Goal: Task Accomplishment & Management: Use online tool/utility

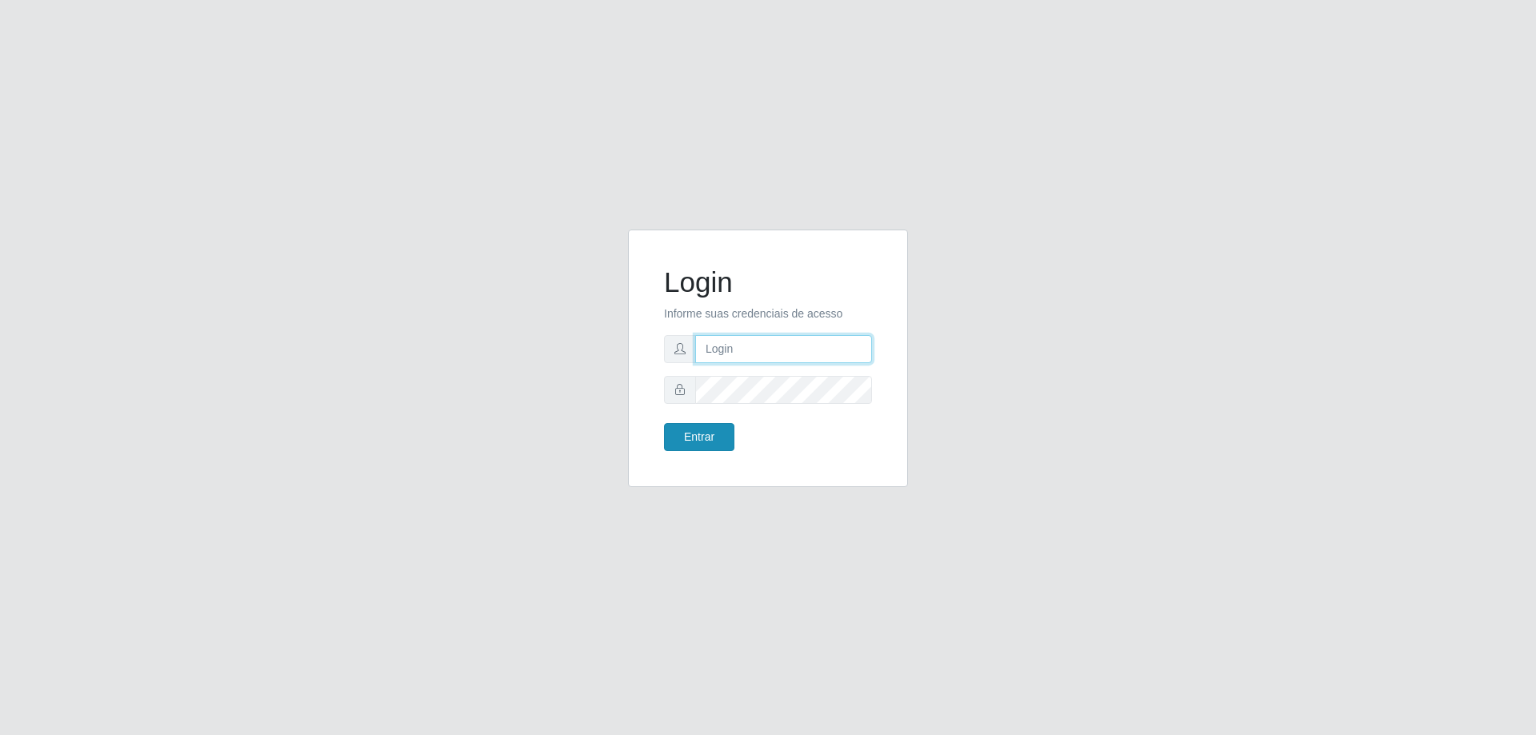
type input "[EMAIL_ADDRESS][DOMAIN_NAME]"
click at [694, 427] on button "Entrar" at bounding box center [699, 437] width 70 height 28
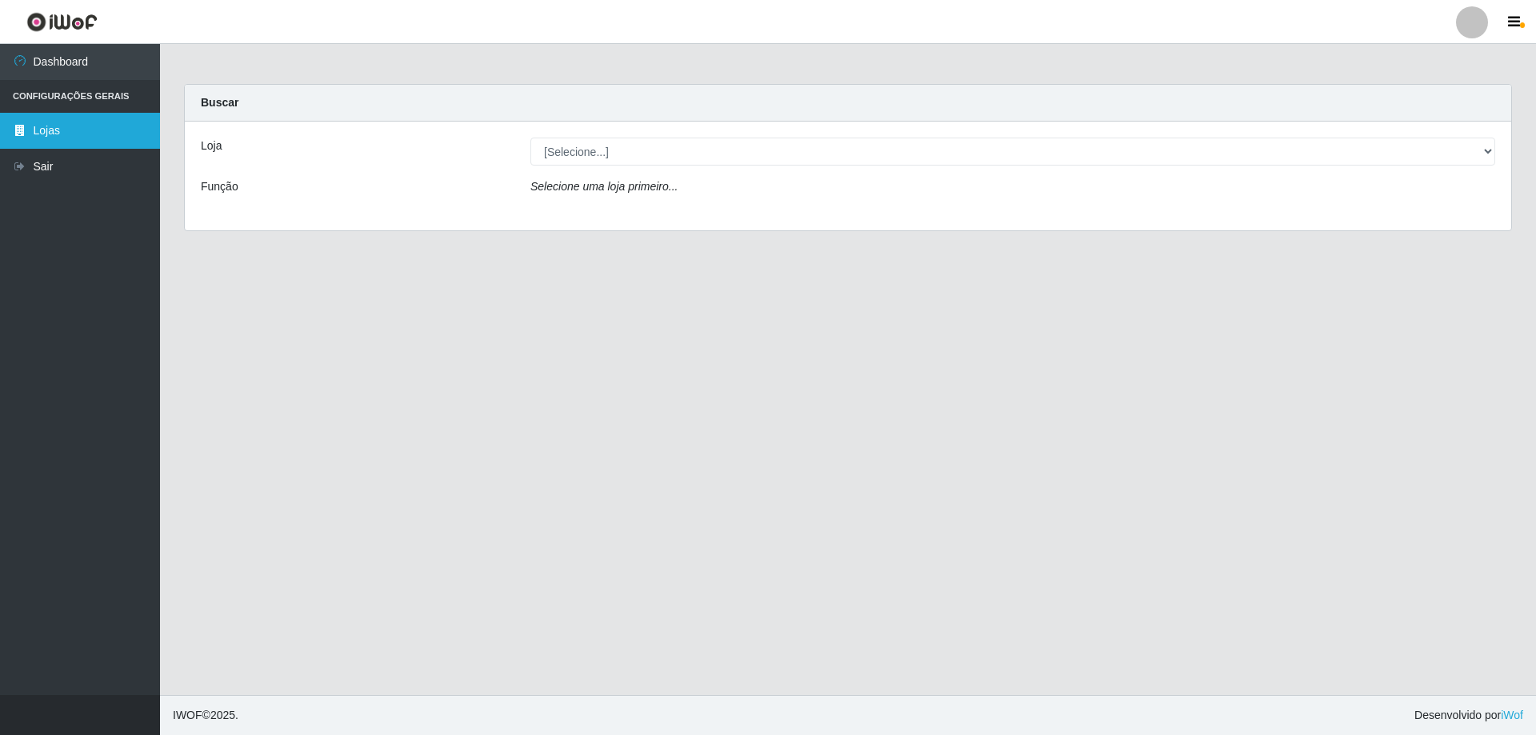
click at [74, 132] on link "Lojas" at bounding box center [80, 131] width 160 height 36
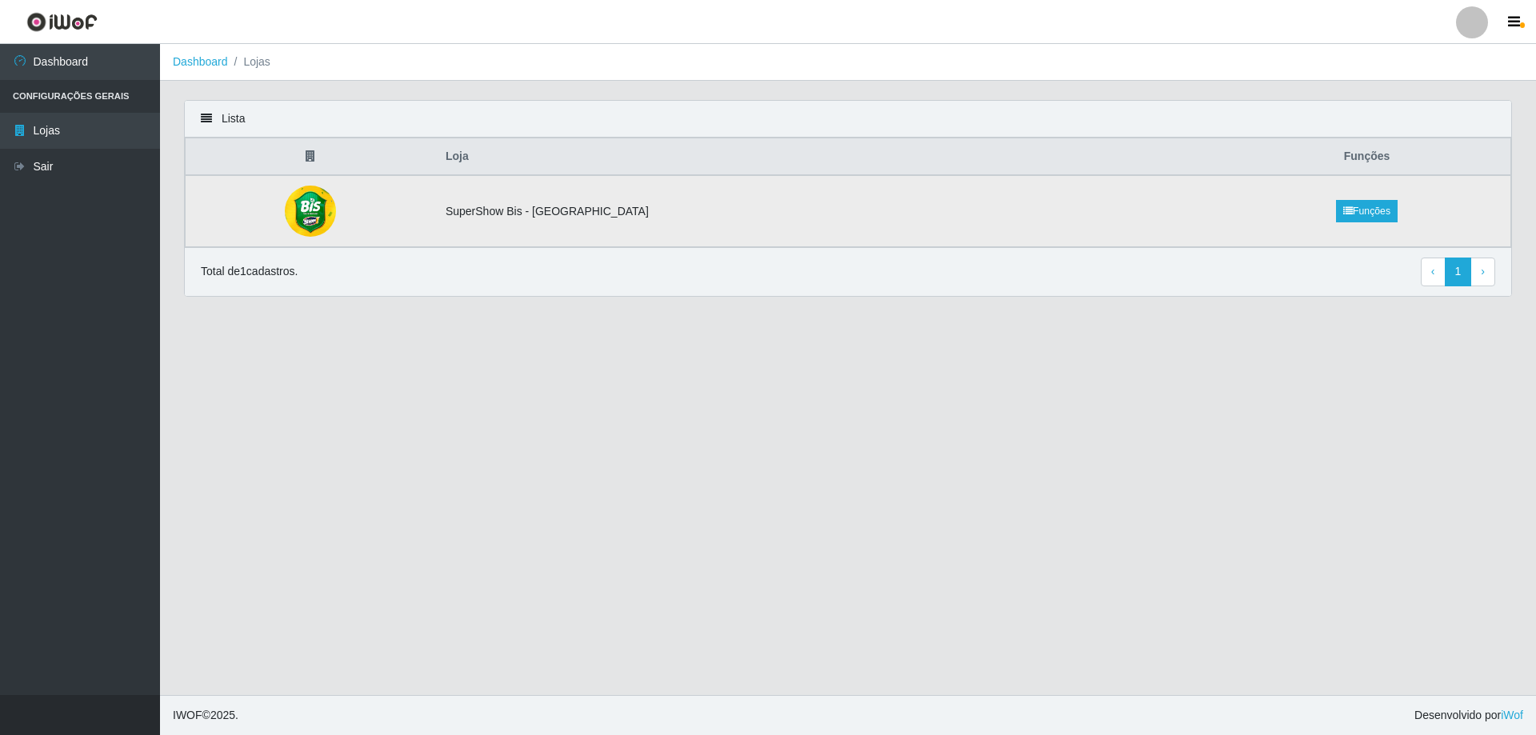
click at [496, 211] on td "SuperShow Bis - [GEOGRAPHIC_DATA]" at bounding box center [829, 211] width 787 height 72
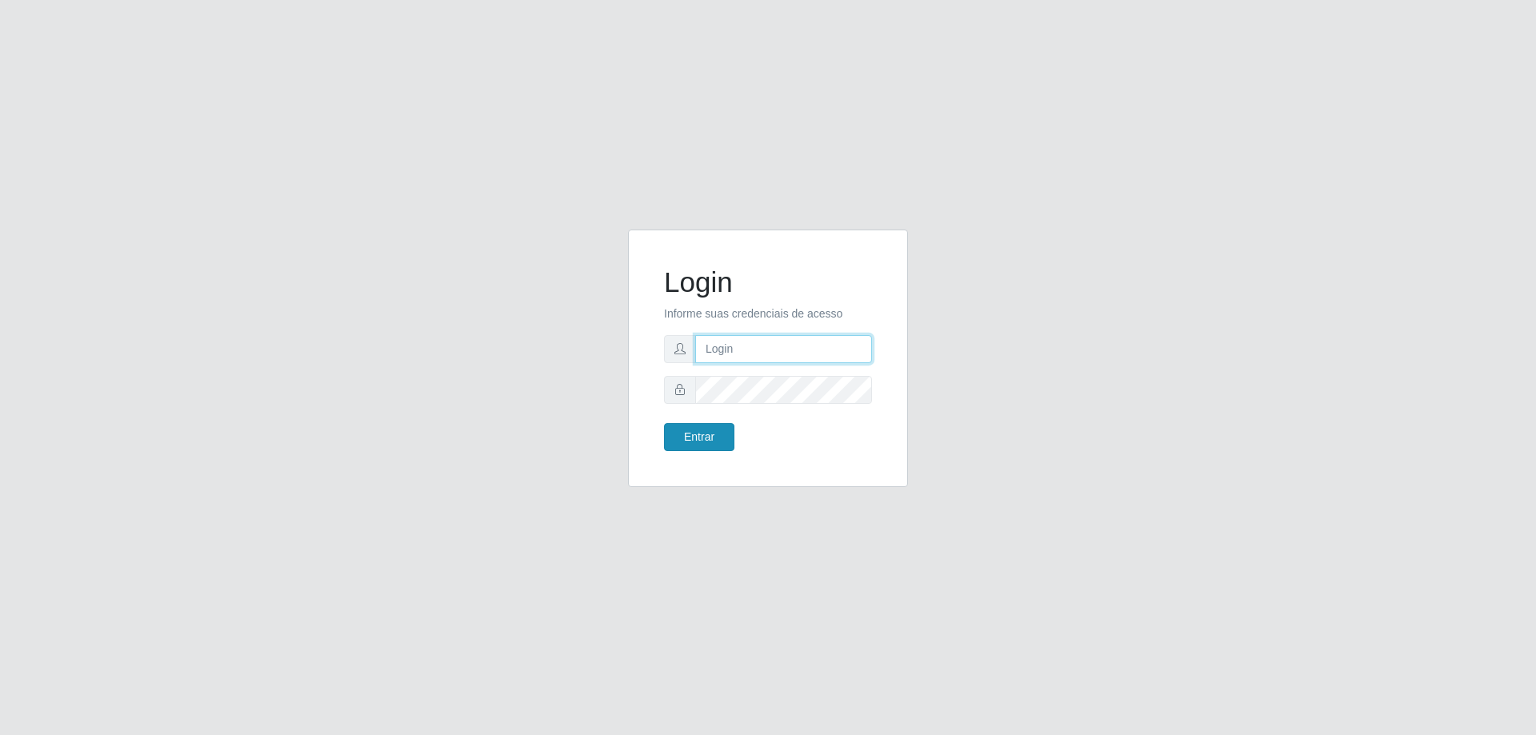
type input "[EMAIL_ADDRESS][DOMAIN_NAME]"
click at [692, 423] on button "Entrar" at bounding box center [699, 437] width 70 height 28
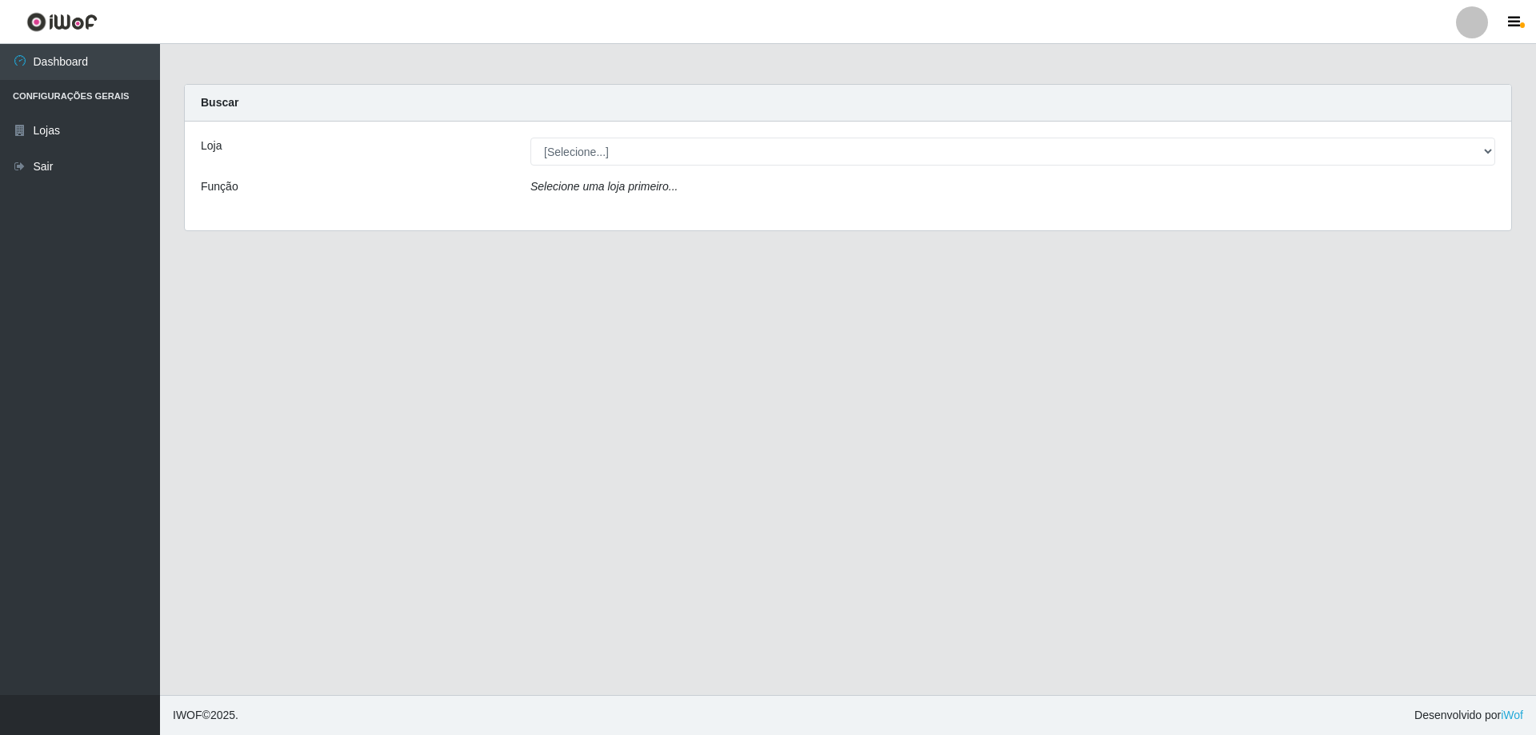
click at [94, 98] on li "Configurações Gerais" at bounding box center [80, 96] width 160 height 33
click at [70, 122] on link "Lojas" at bounding box center [80, 131] width 160 height 36
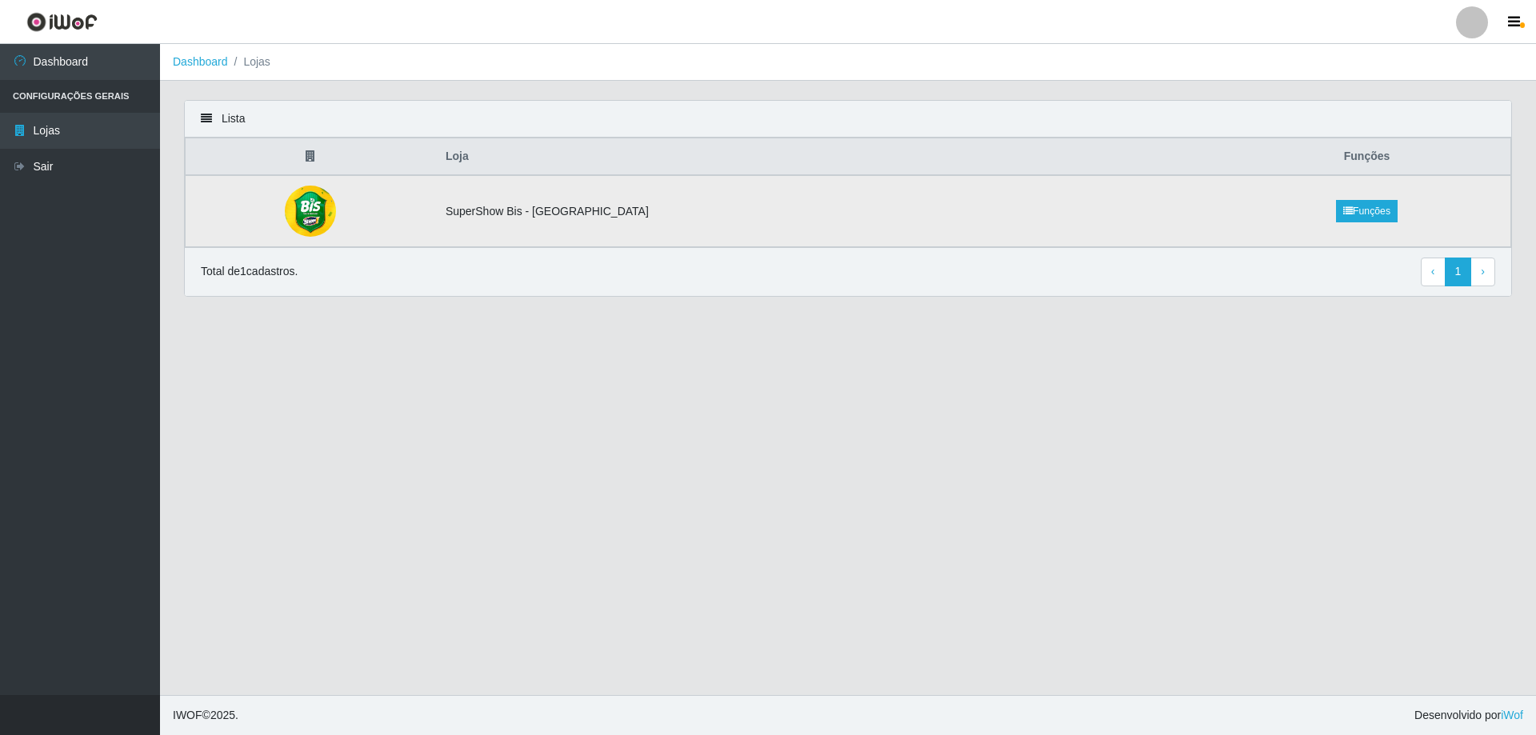
click at [336, 209] on img at bounding box center [310, 211] width 51 height 51
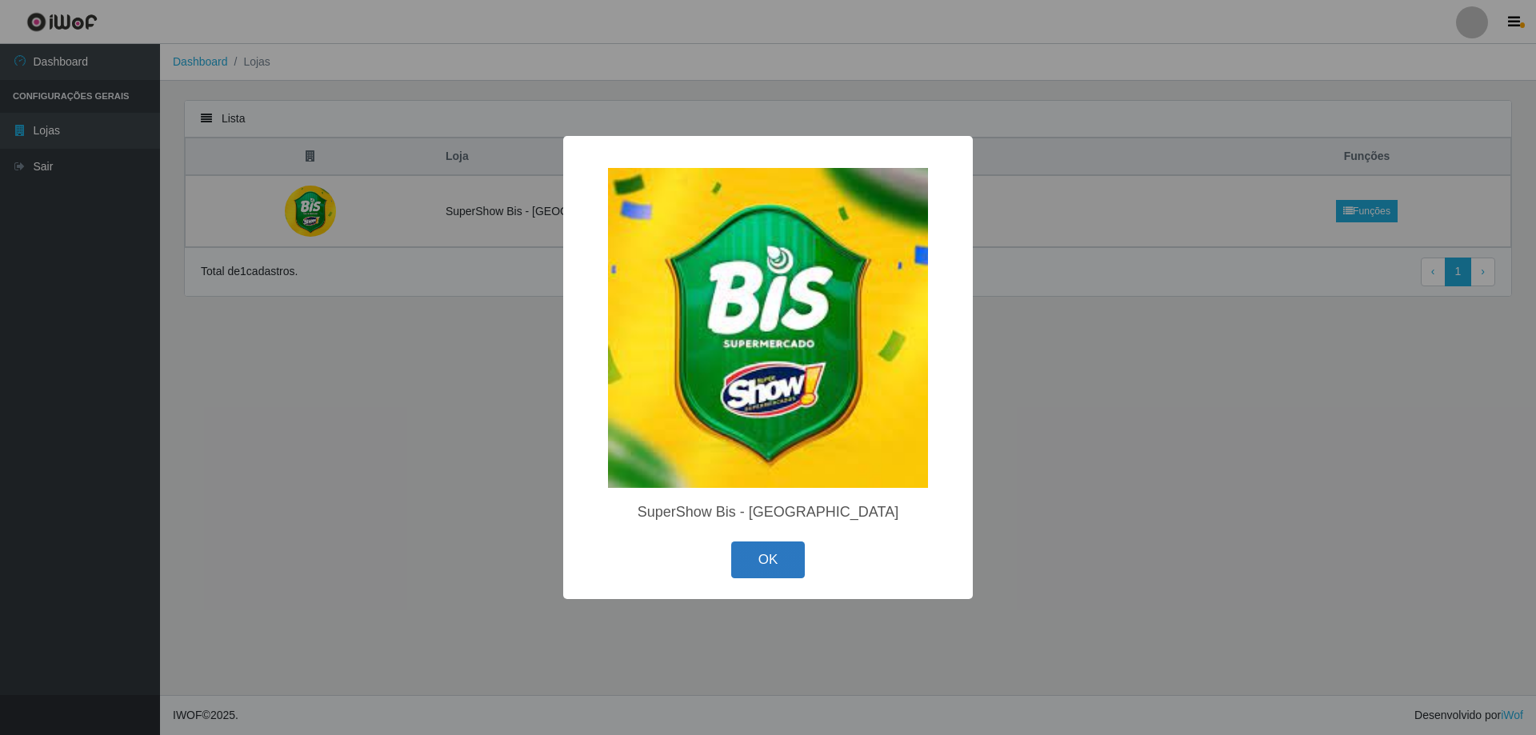
click at [768, 561] on button "OK" at bounding box center [768, 561] width 74 height 38
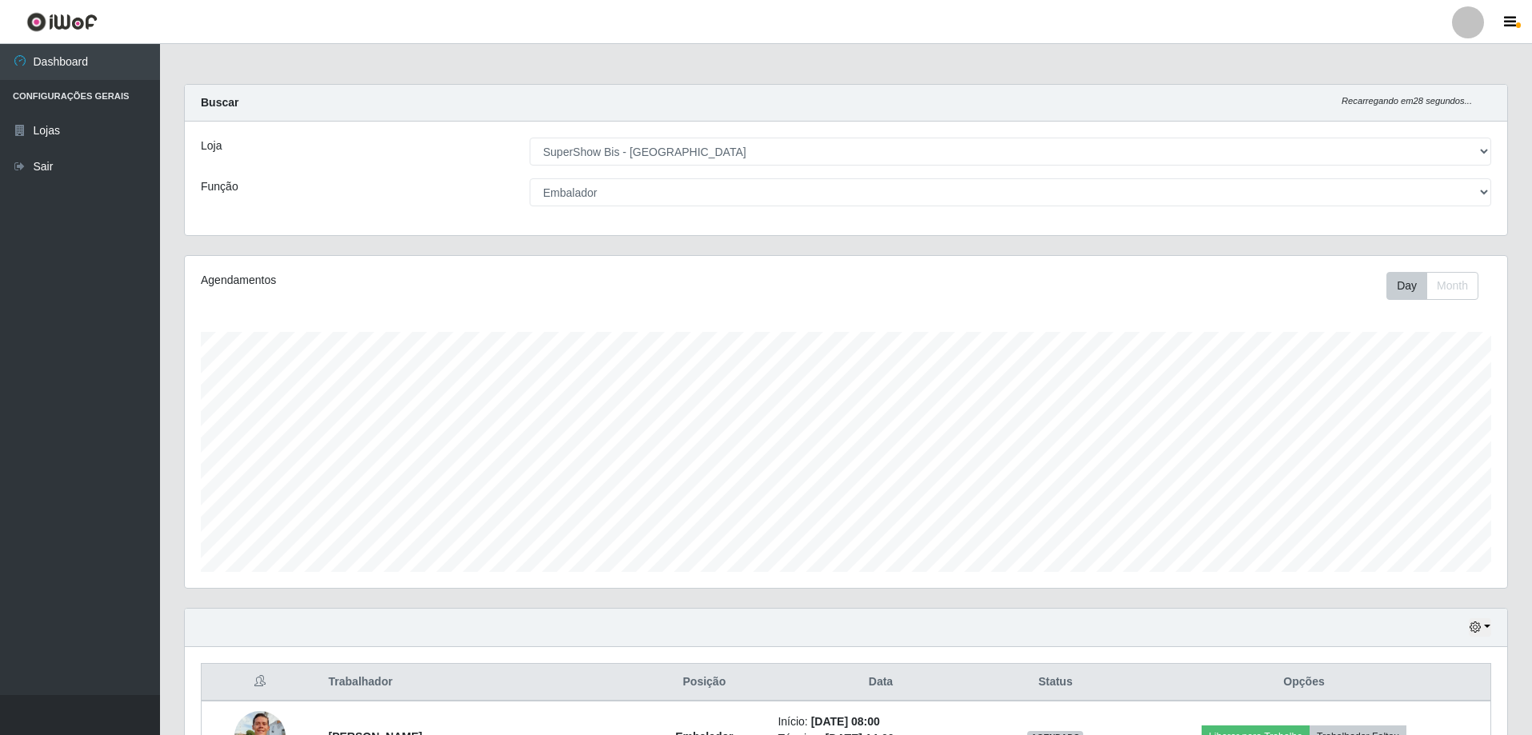
select select "59"
select select "1"
